Goal: Task Accomplishment & Management: Use online tool/utility

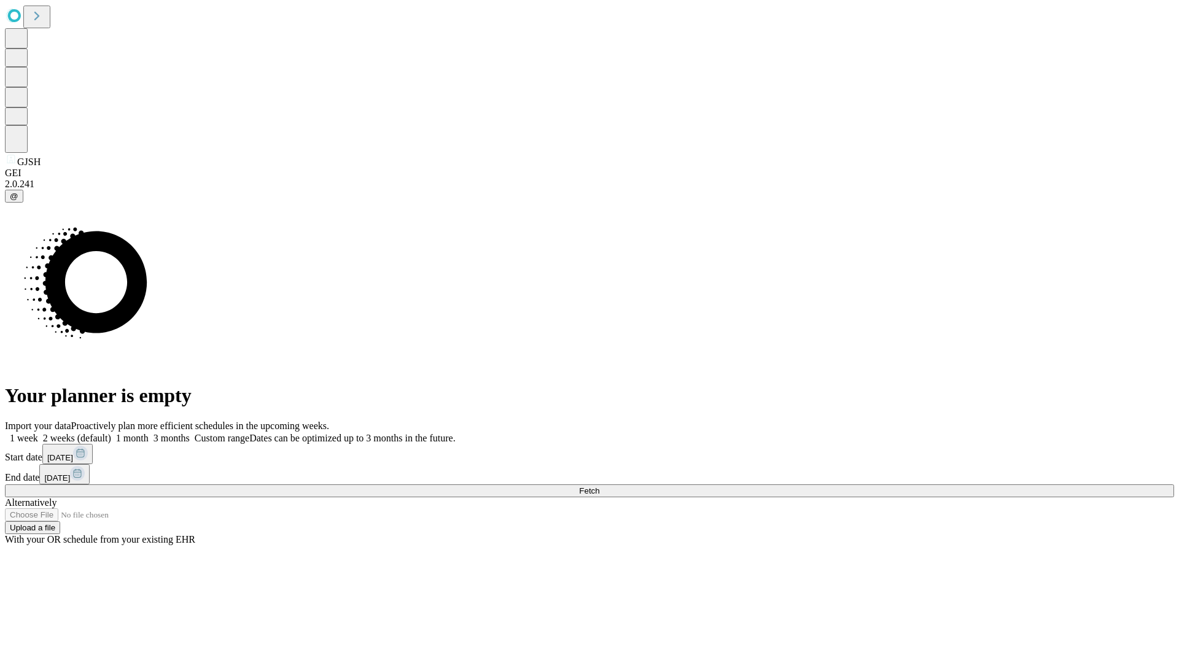
click at [599, 486] on span "Fetch" at bounding box center [589, 490] width 20 height 9
